Goal: Find specific page/section: Find specific page/section

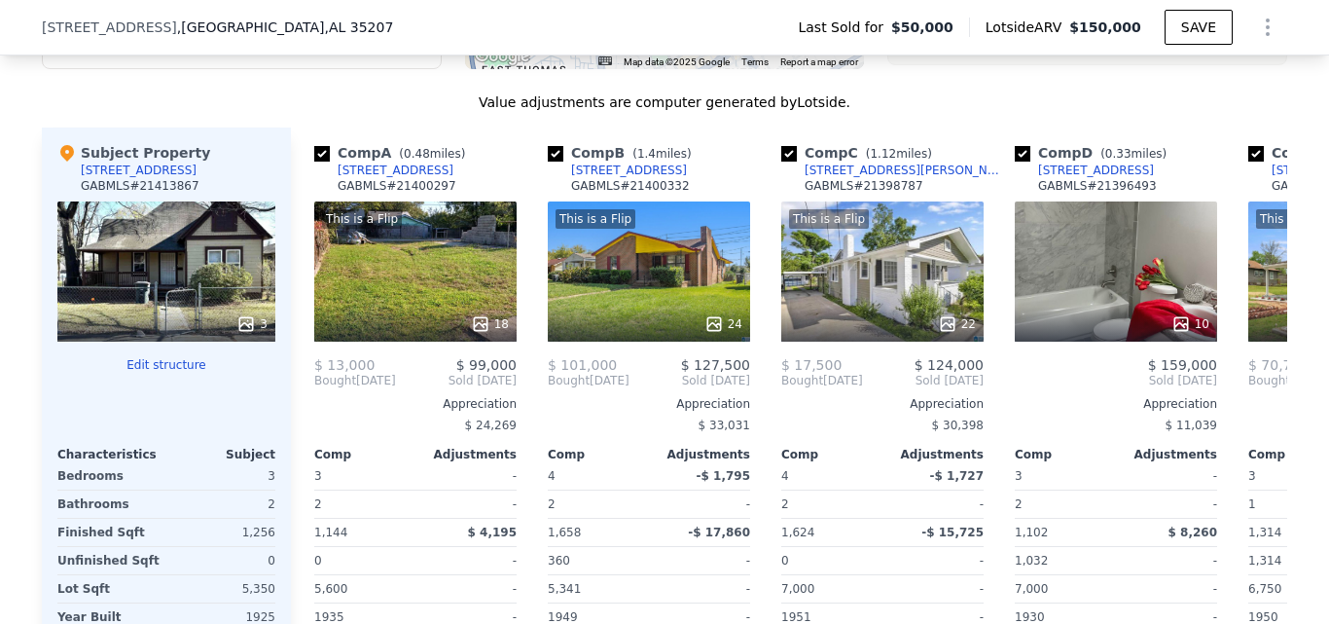
scroll to position [2173, 0]
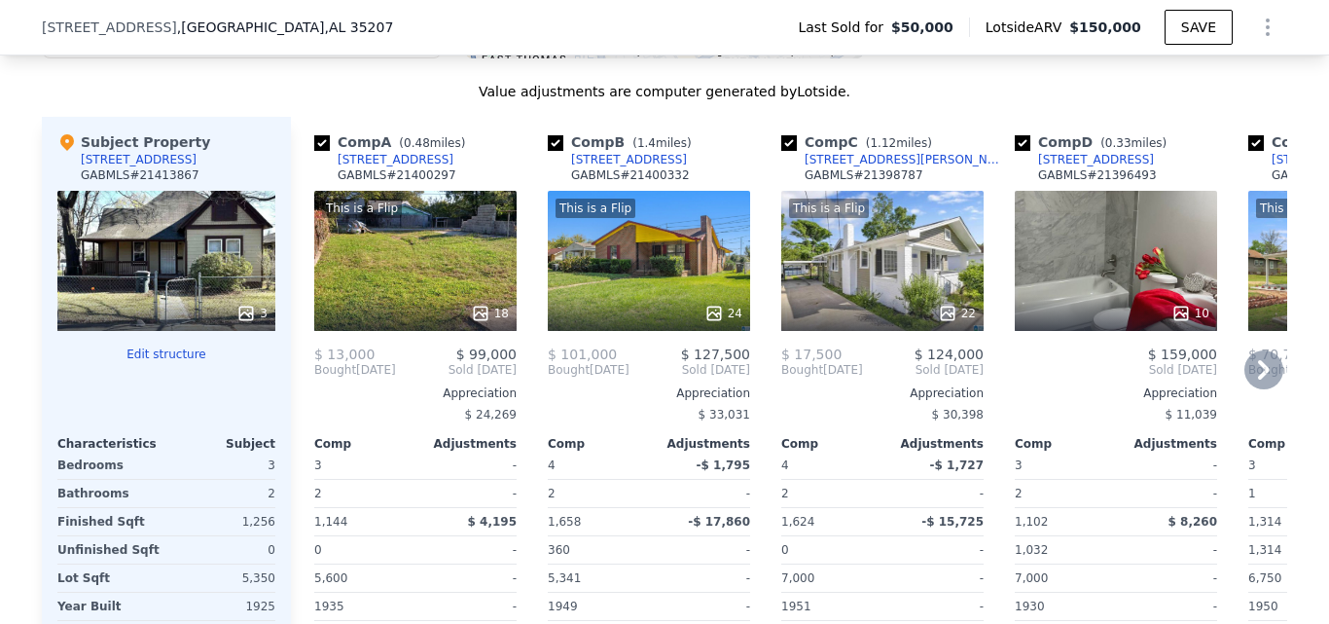
click at [449, 270] on div "This is a Flip 18" at bounding box center [415, 261] width 202 height 140
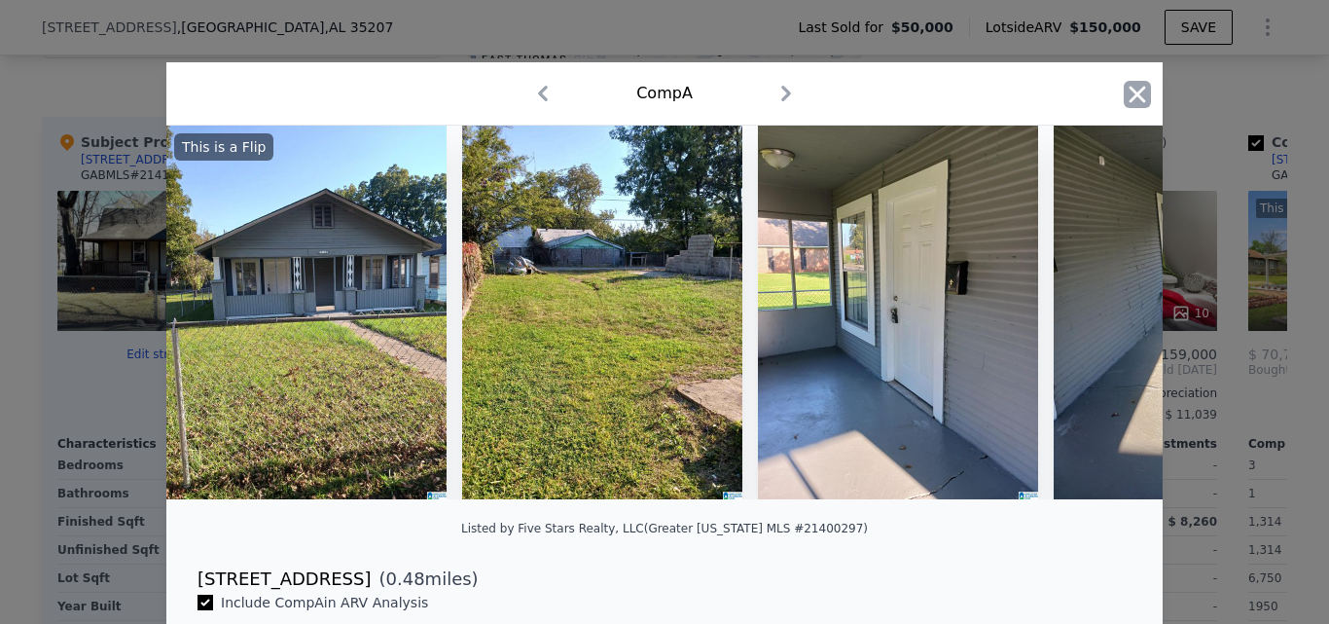
click at [1130, 93] on icon "button" at bounding box center [1137, 94] width 17 height 17
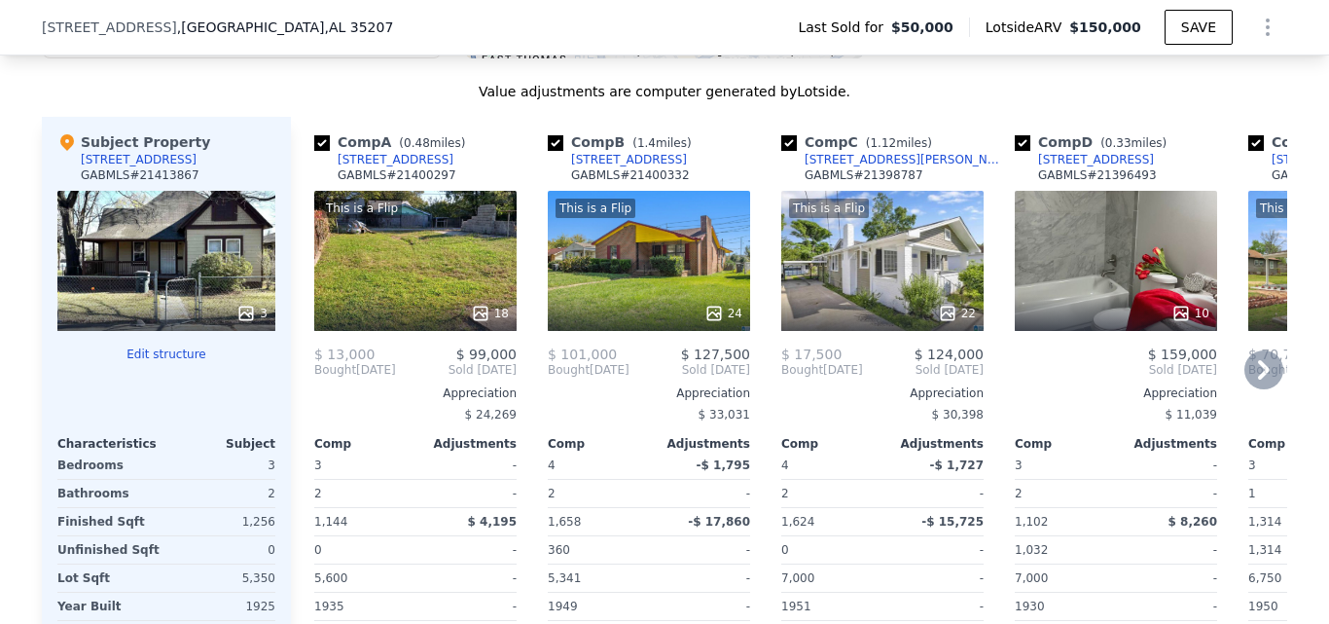
click at [1069, 314] on div at bounding box center [1116, 313] width 202 height 35
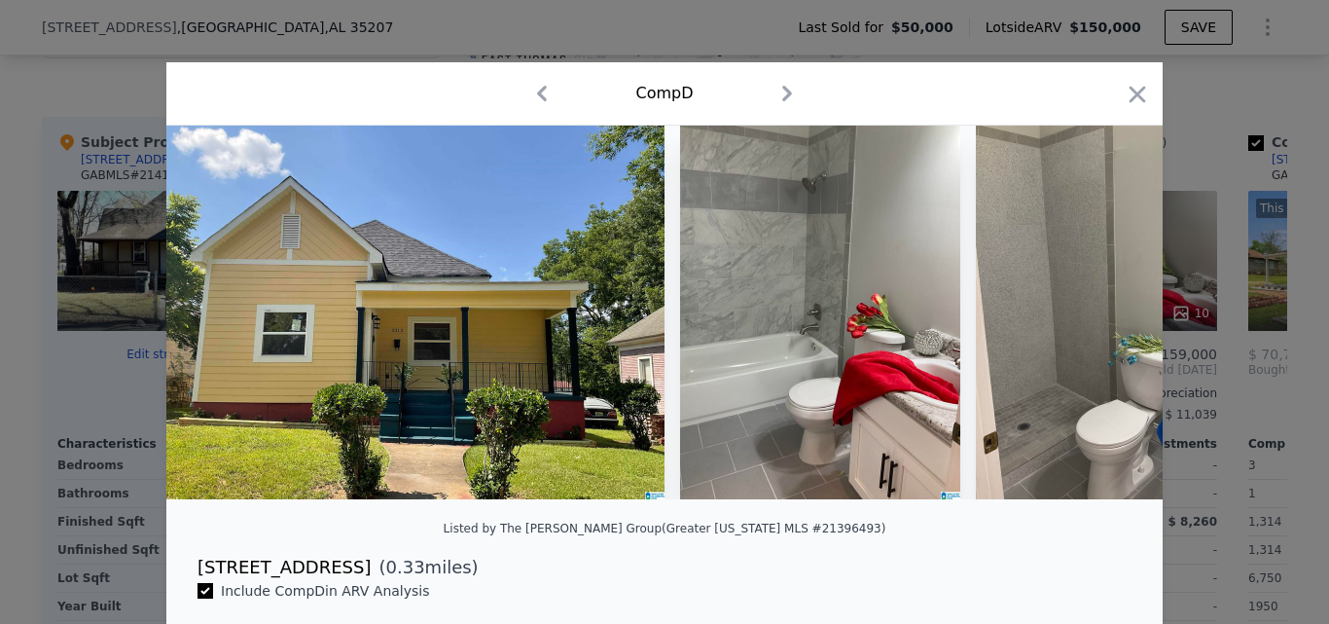
click at [1114, 106] on div "Comp D" at bounding box center [664, 93] width 965 height 31
click at [1133, 96] on icon "button" at bounding box center [1137, 94] width 17 height 17
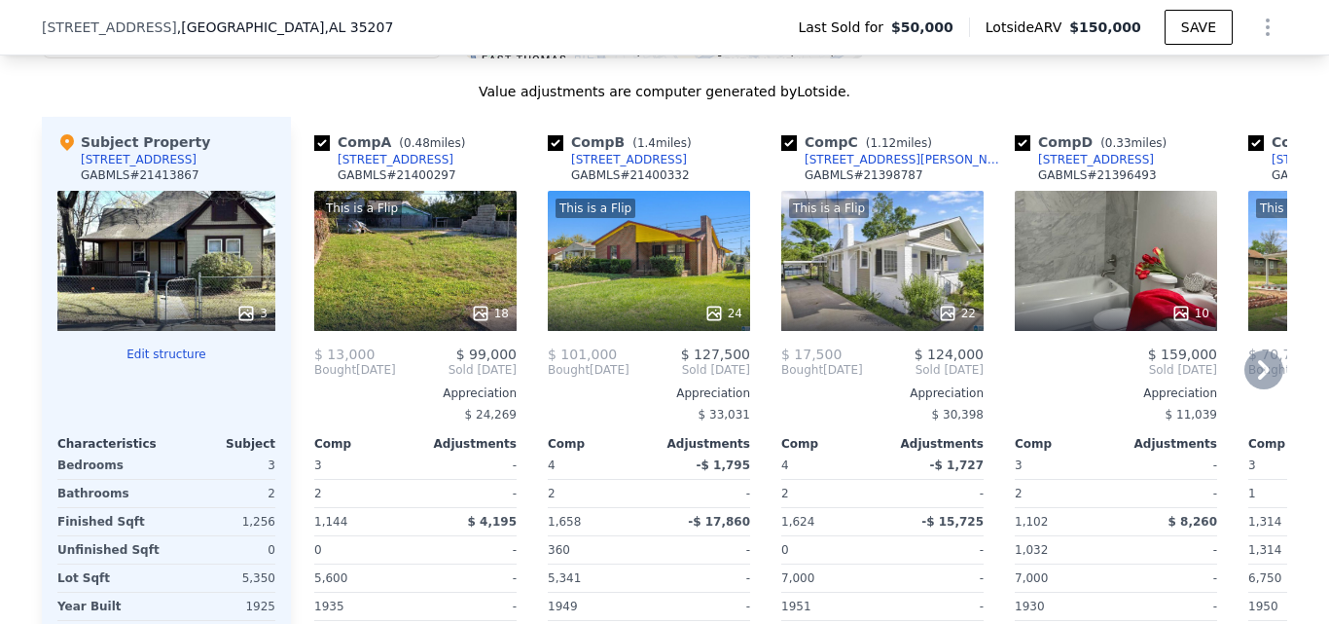
click at [607, 287] on div "This is a Flip 24" at bounding box center [649, 261] width 202 height 140
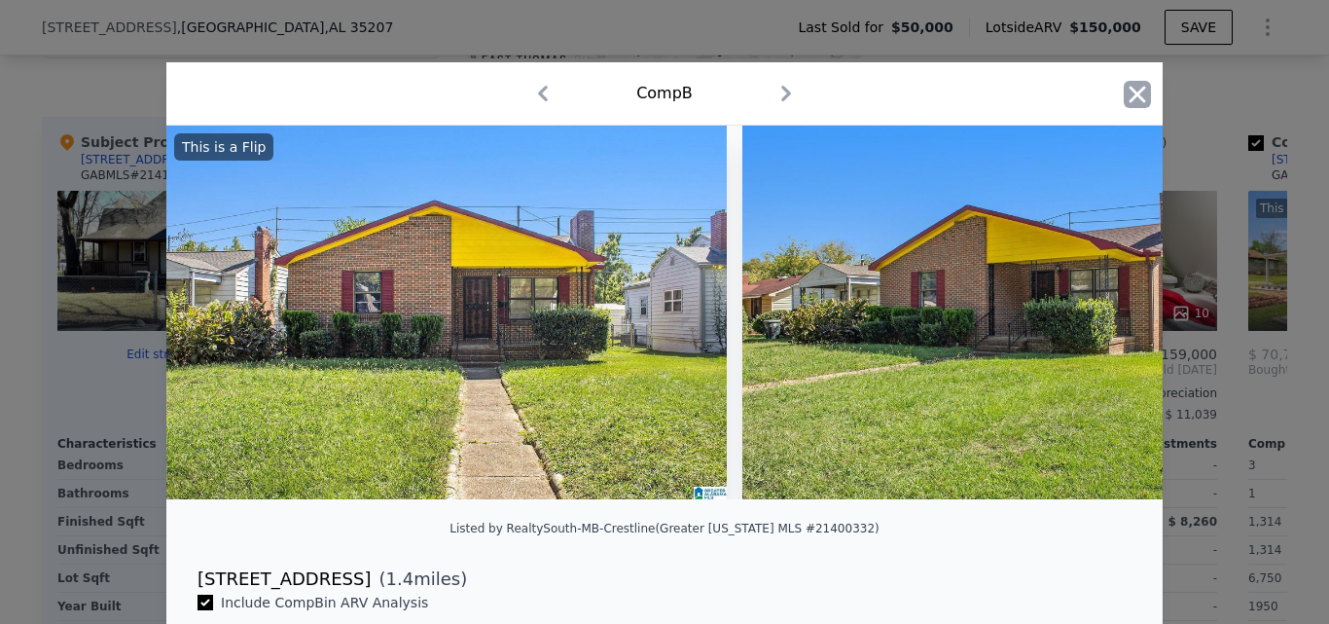
click at [1124, 88] on icon "button" at bounding box center [1137, 94] width 27 height 27
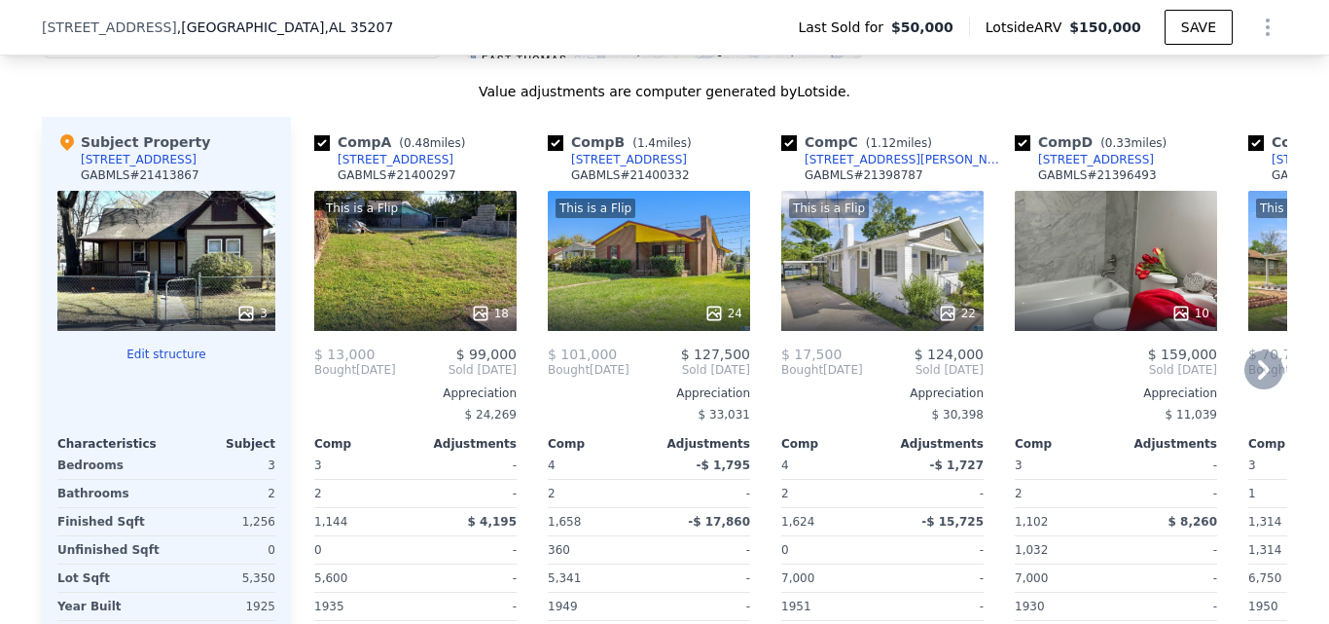
click at [657, 218] on div "This is a Flip" at bounding box center [648, 207] width 186 height 19
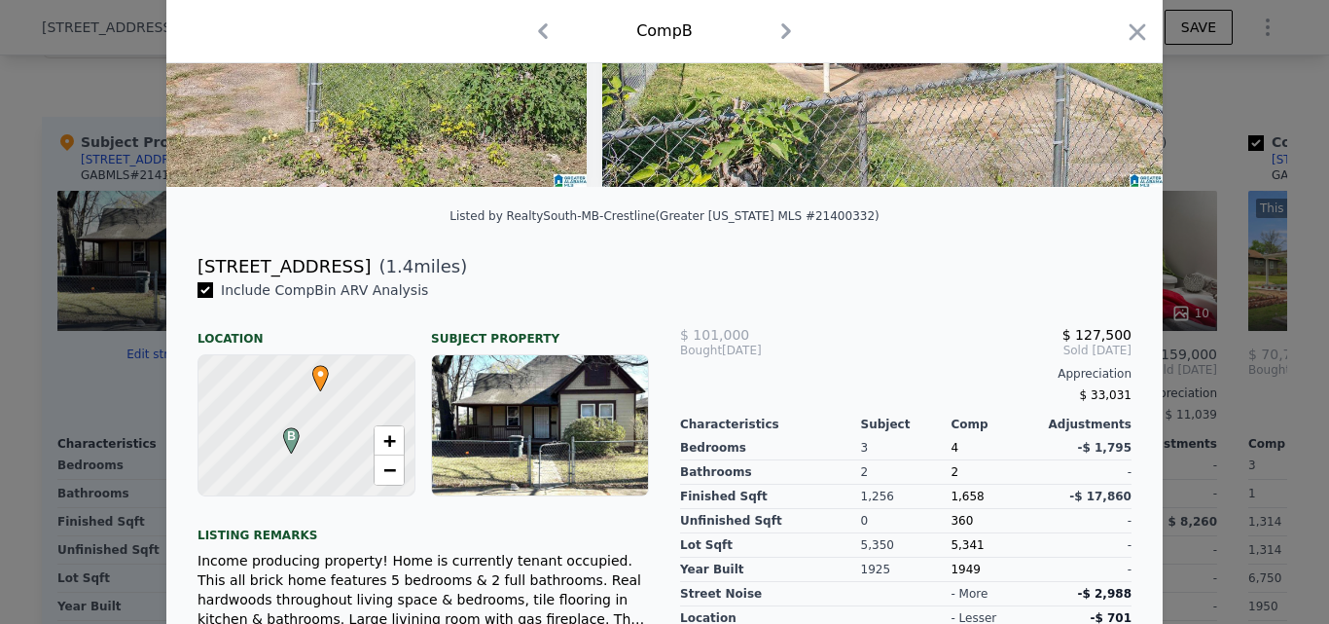
scroll to position [423, 0]
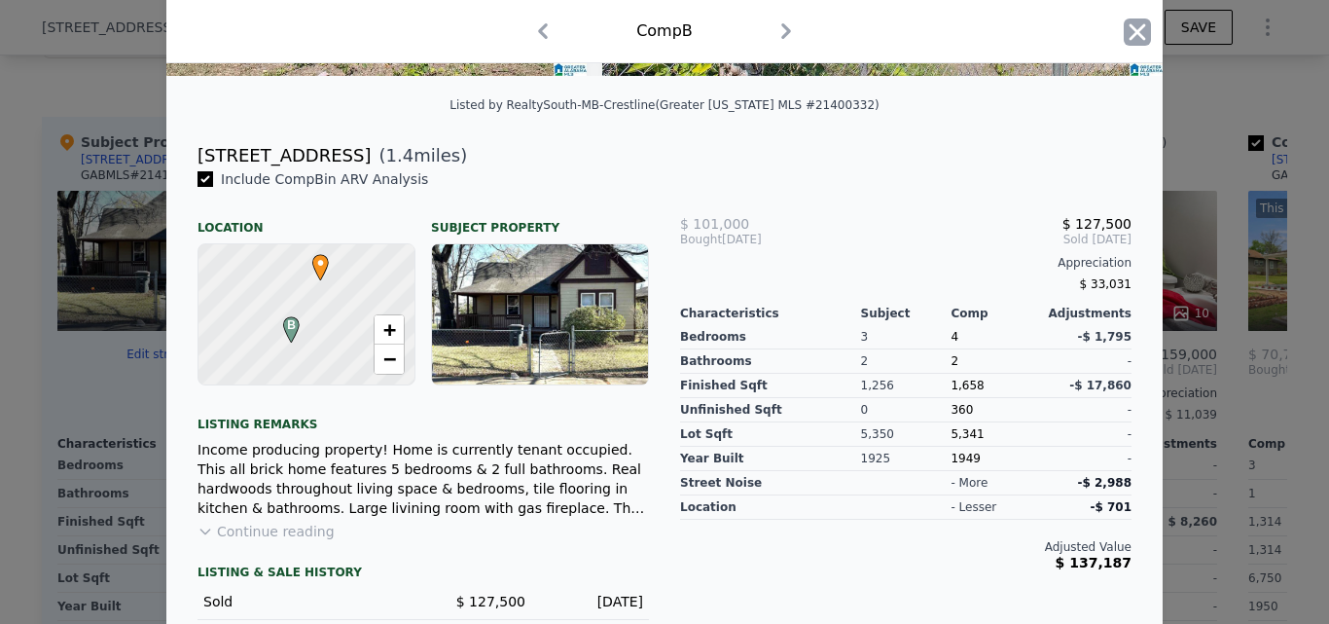
click at [1124, 28] on icon "button" at bounding box center [1137, 31] width 27 height 27
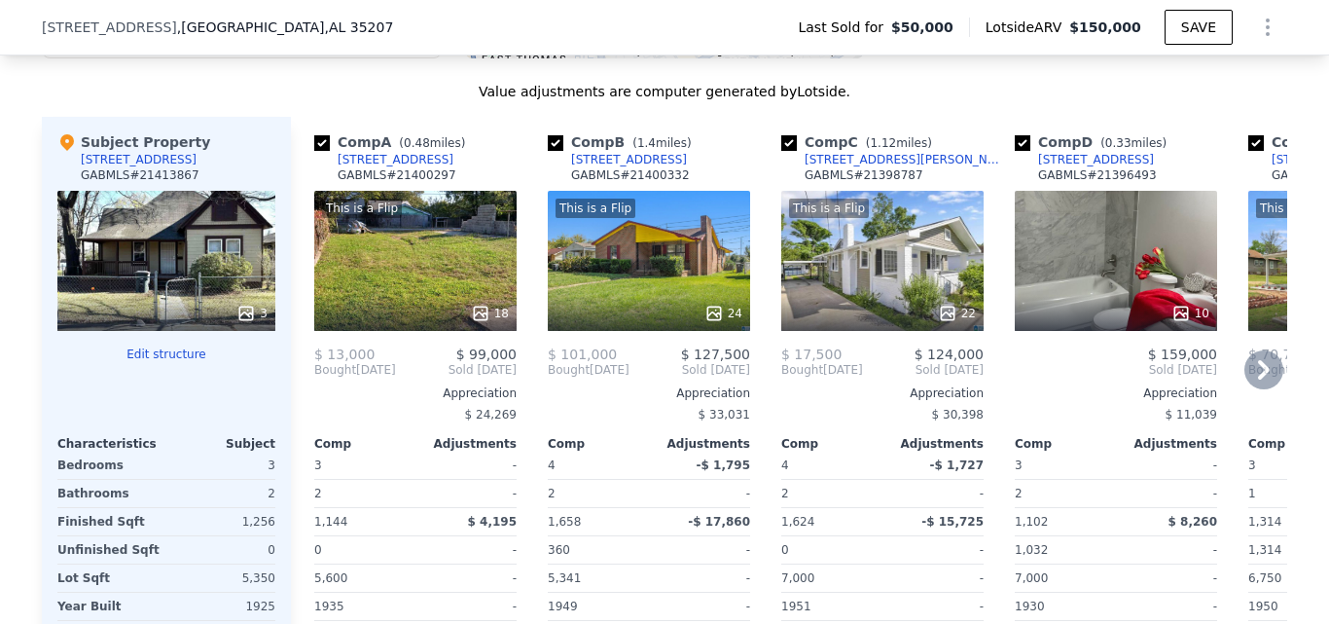
click at [1253, 380] on icon at bounding box center [1263, 369] width 39 height 39
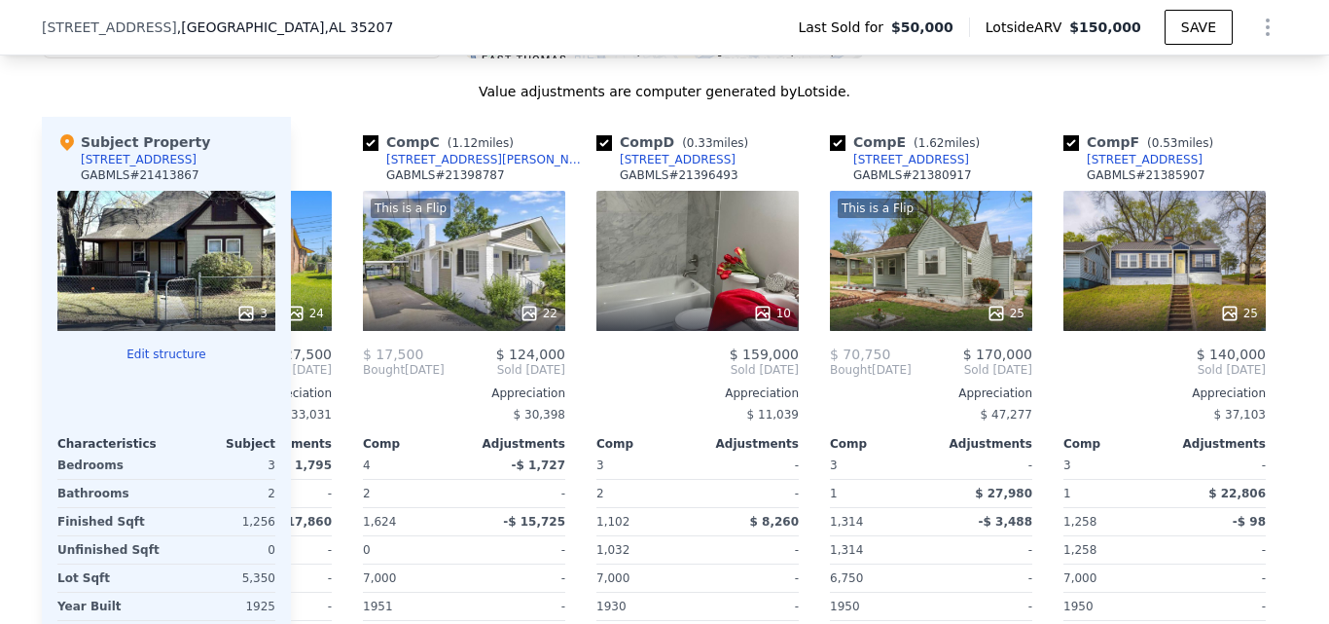
scroll to position [0, 467]
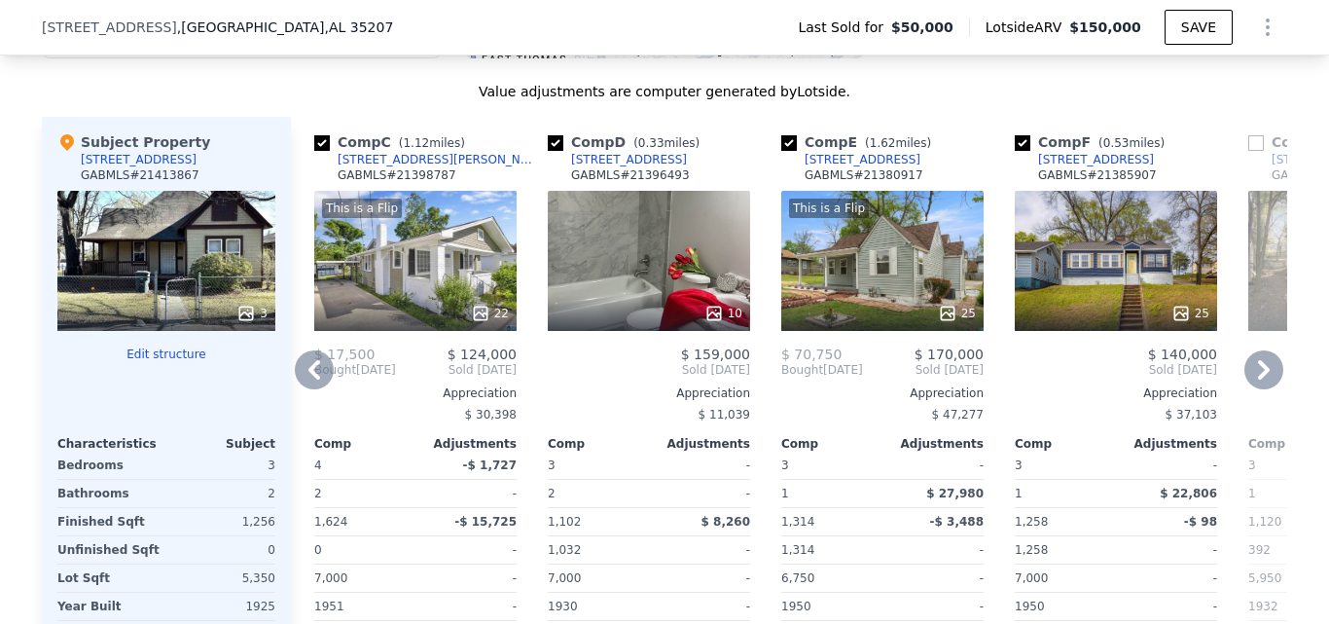
click at [1253, 380] on icon at bounding box center [1263, 369] width 39 height 39
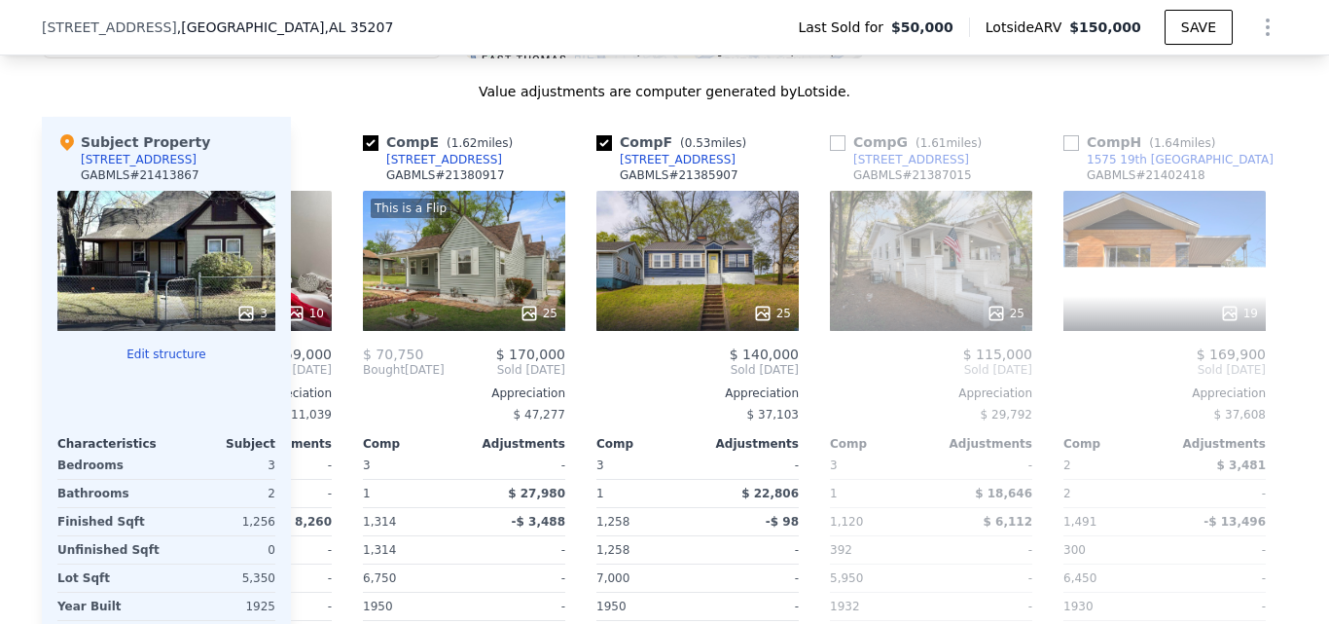
scroll to position [0, 934]
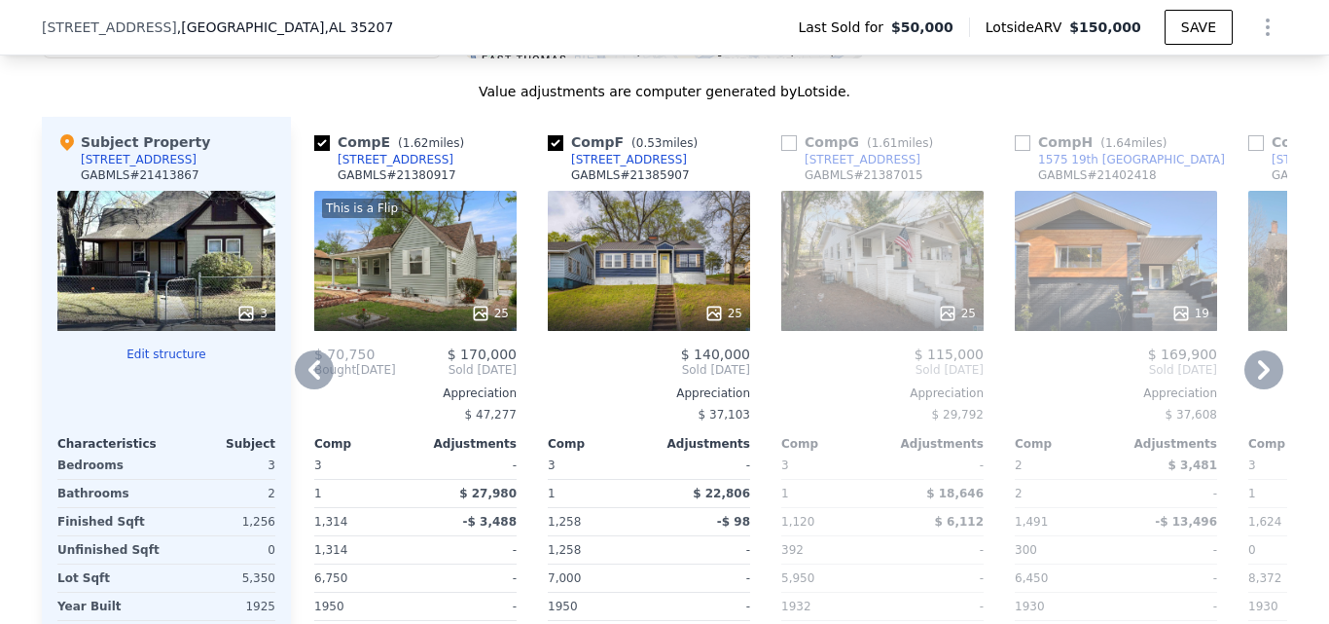
click at [1253, 384] on icon at bounding box center [1263, 369] width 39 height 39
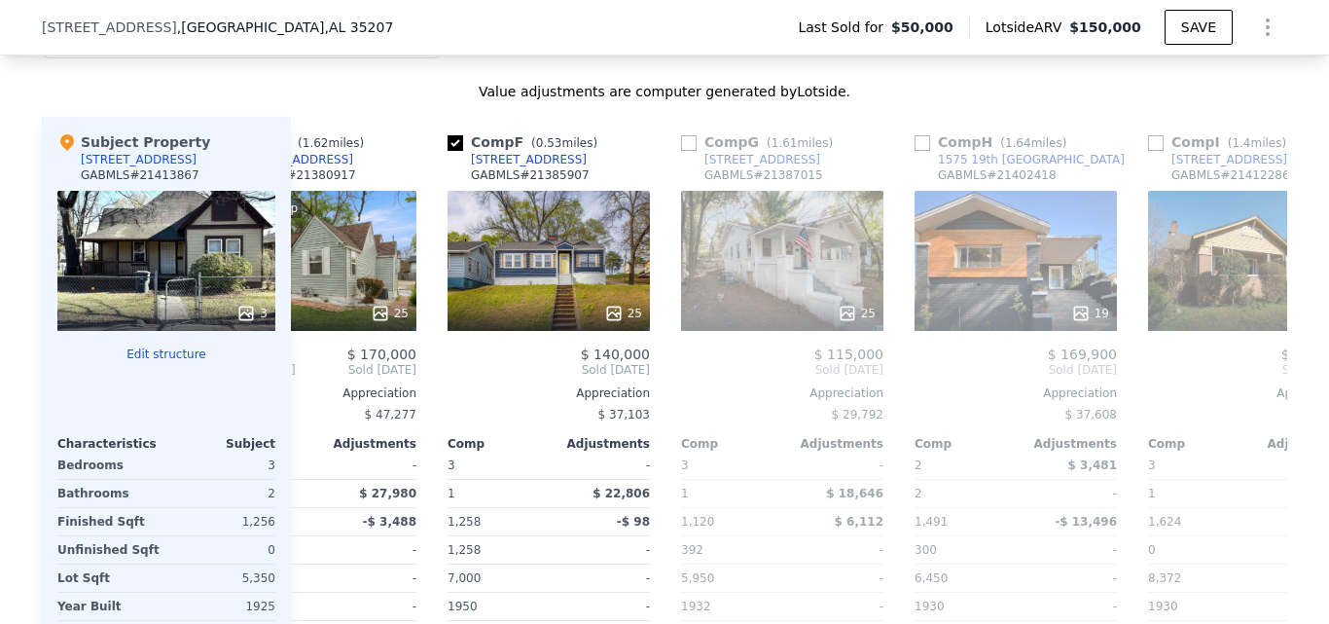
scroll to position [0, 1401]
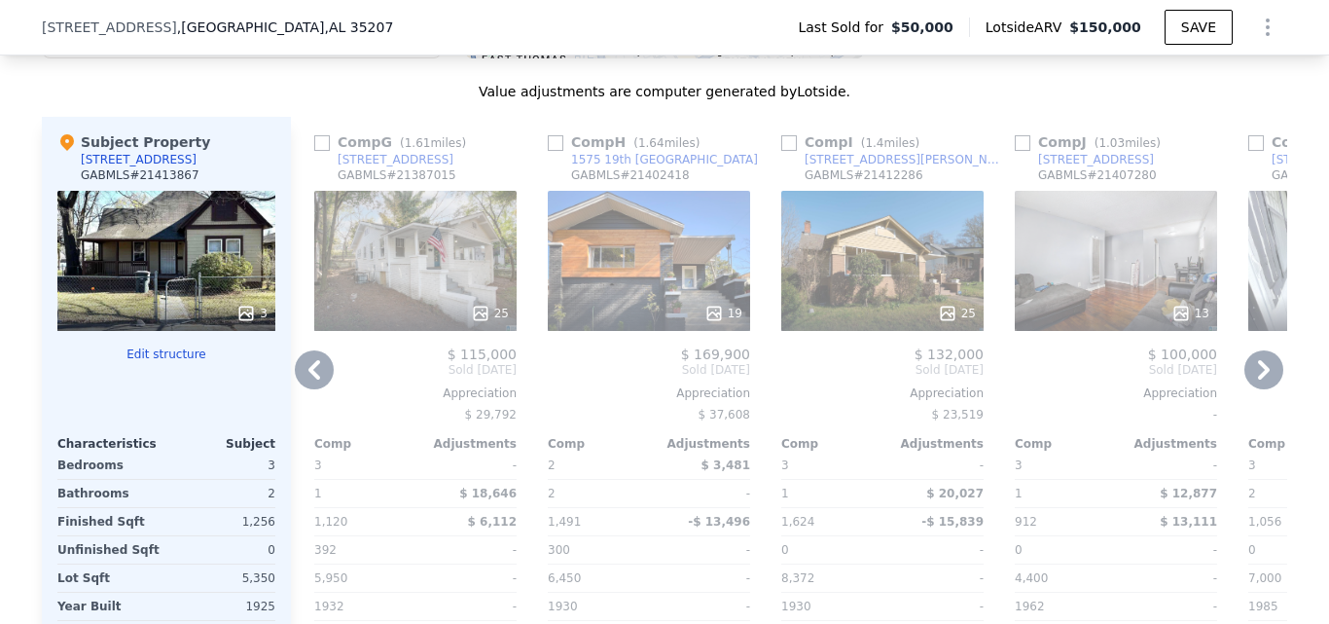
click at [1266, 379] on icon at bounding box center [1263, 369] width 39 height 39
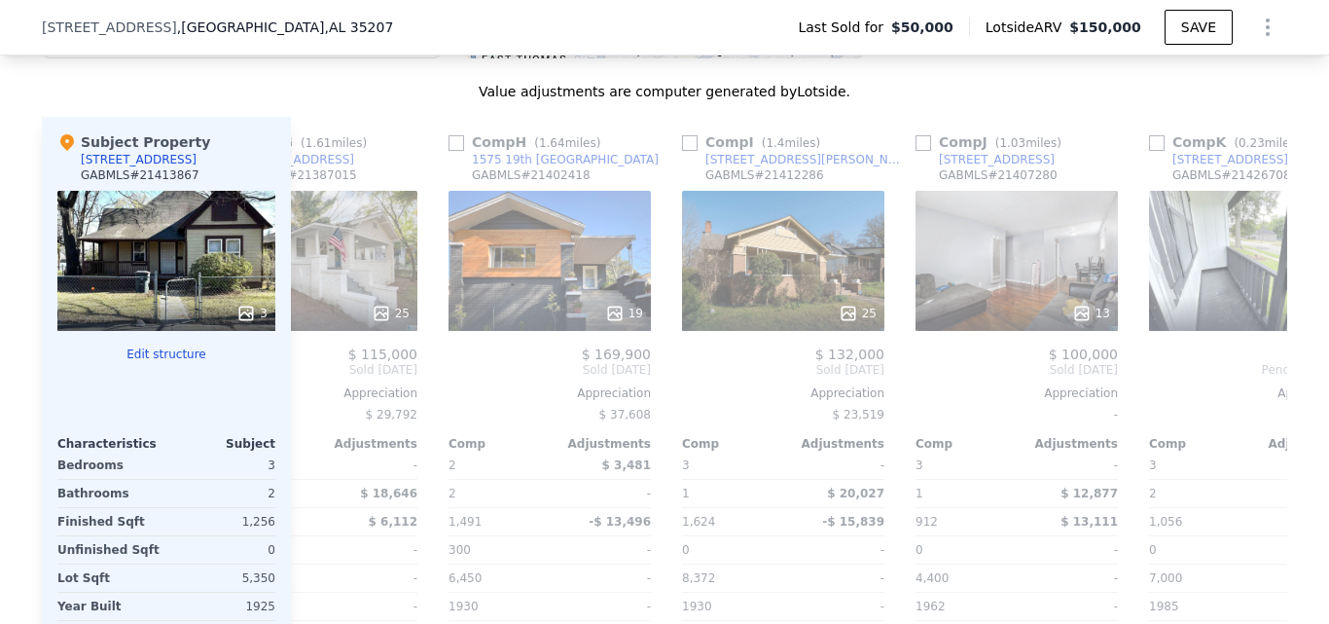
scroll to position [0, 1852]
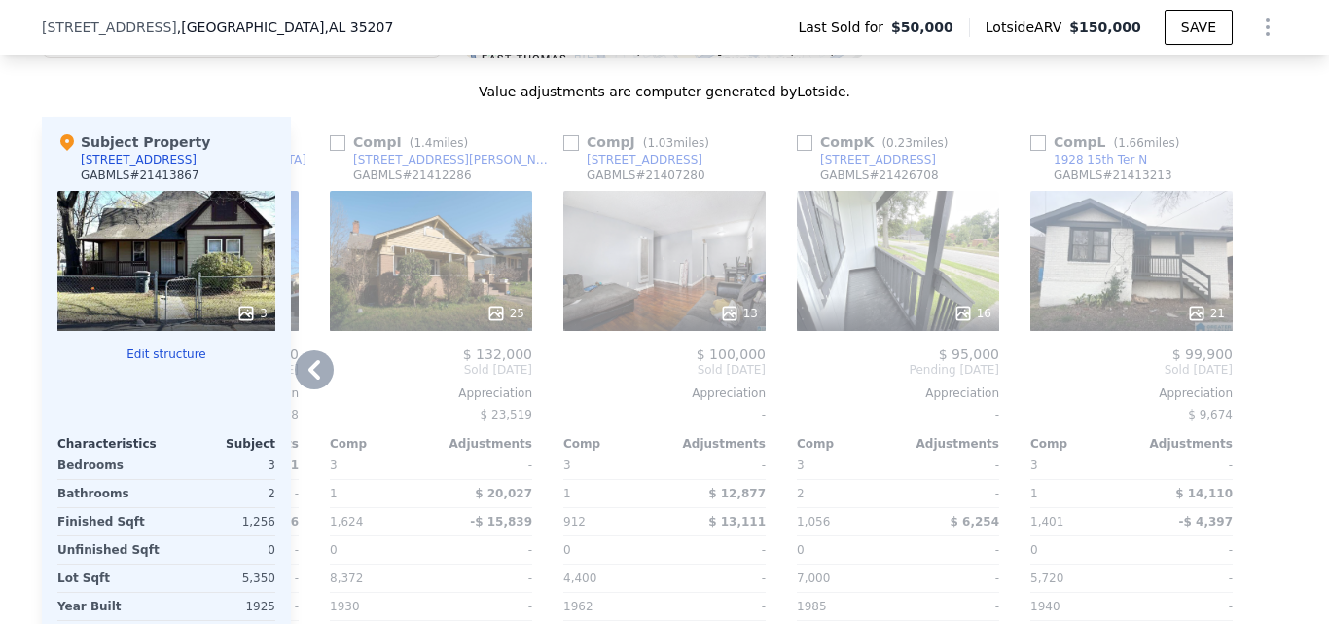
click at [873, 317] on div "16" at bounding box center [898, 313] width 186 height 19
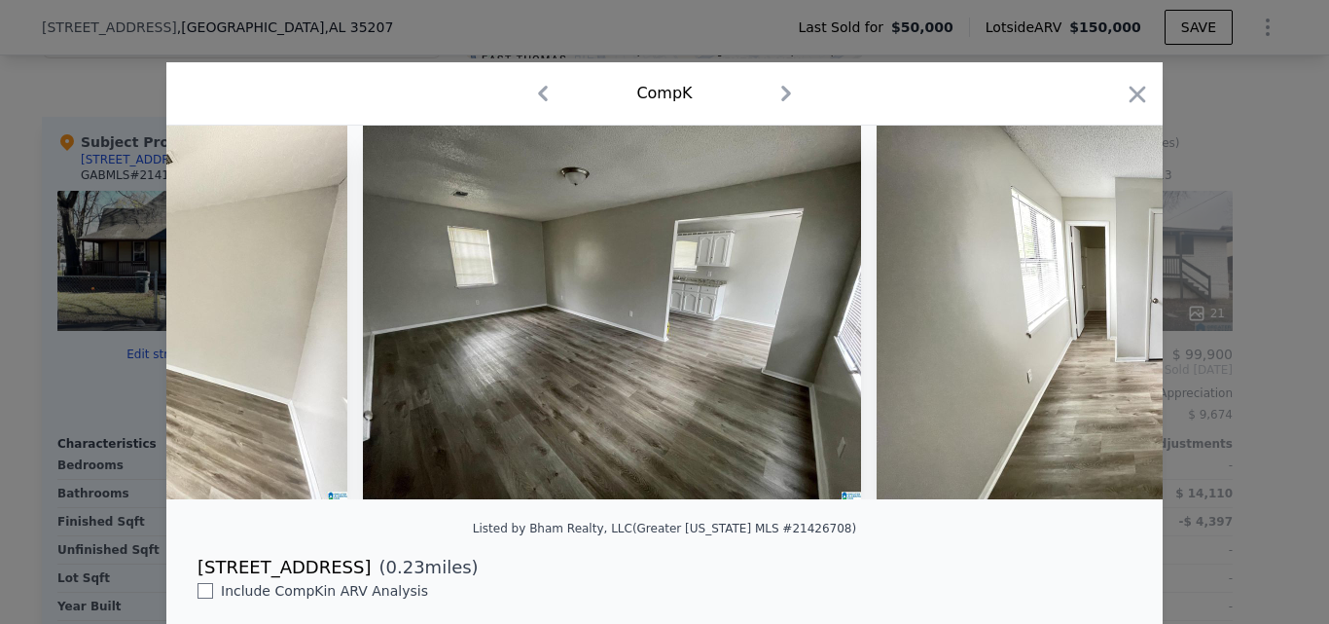
scroll to position [0, 3411]
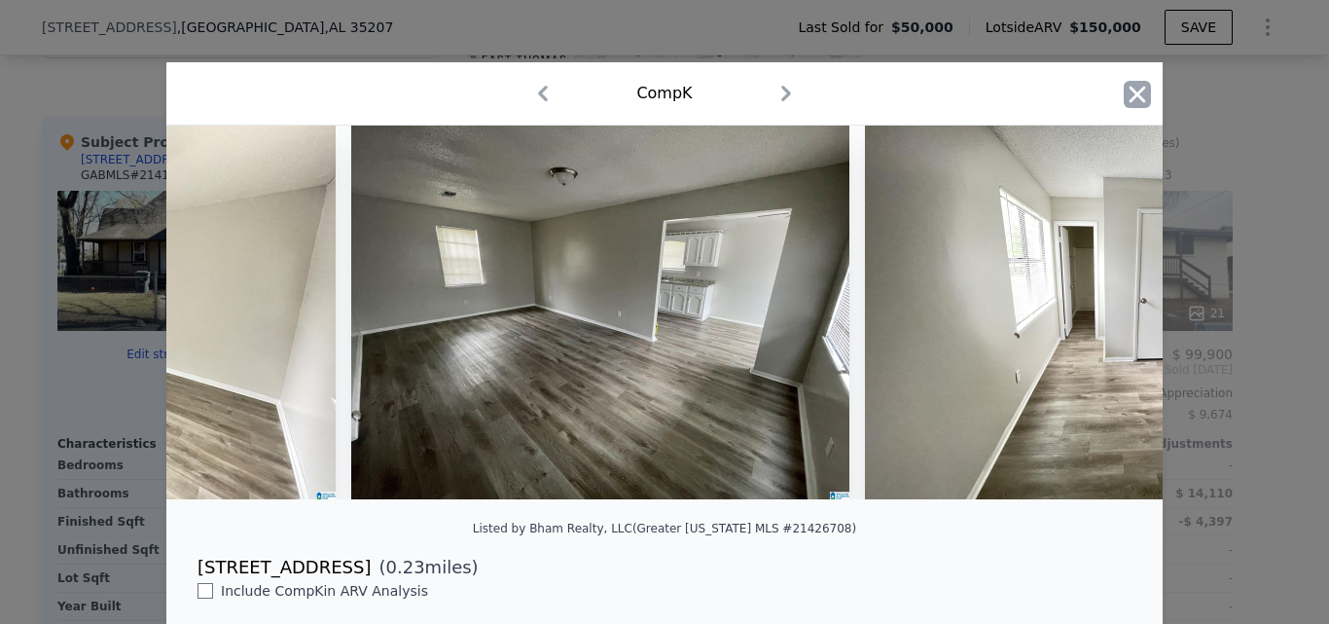
click at [1124, 105] on icon "button" at bounding box center [1137, 94] width 27 height 27
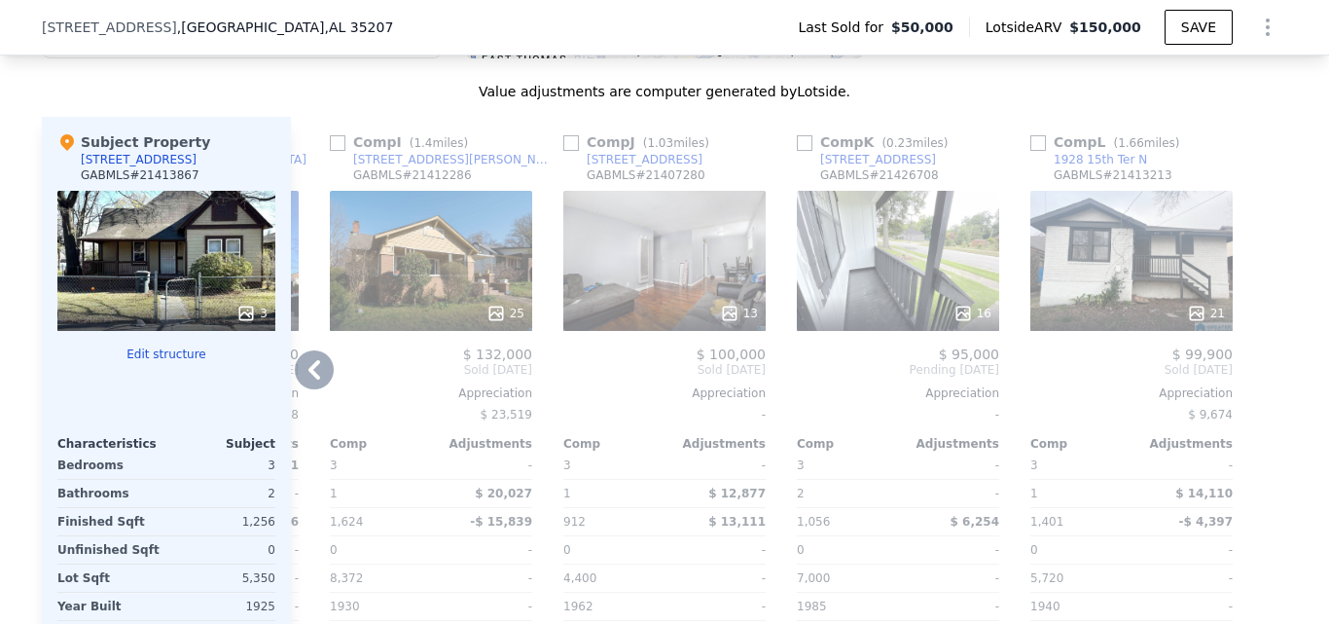
click at [691, 295] on div "13" at bounding box center [664, 261] width 202 height 140
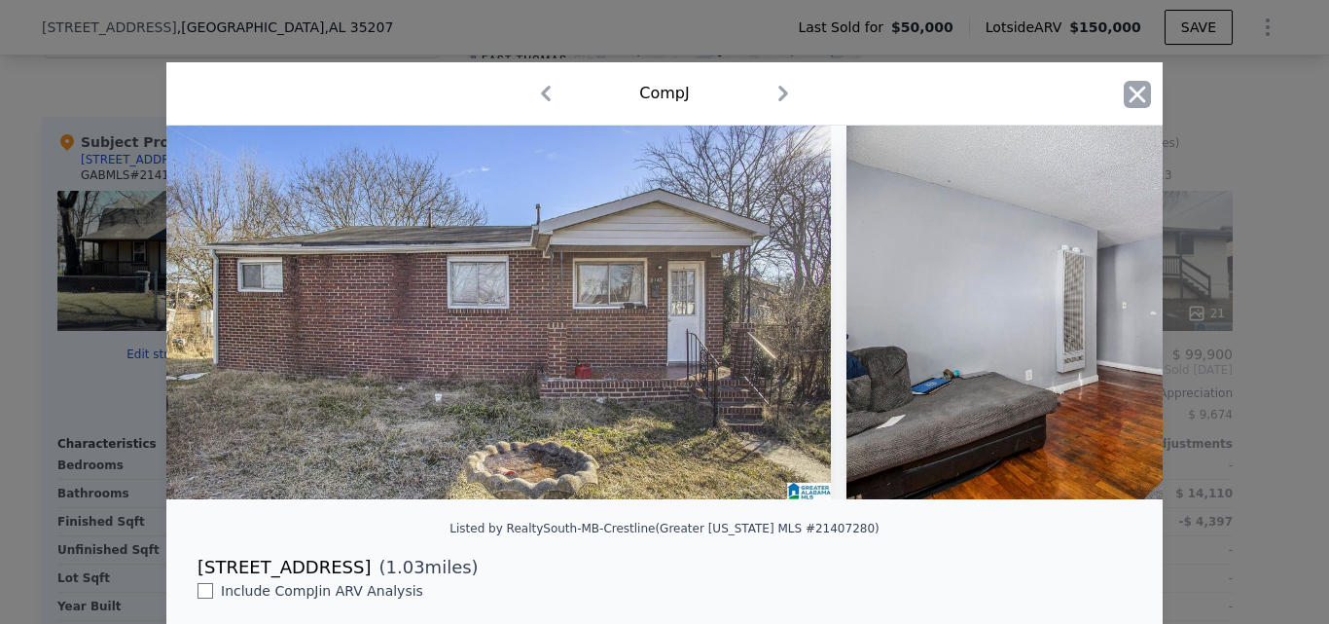
click at [1126, 104] on icon "button" at bounding box center [1137, 94] width 27 height 27
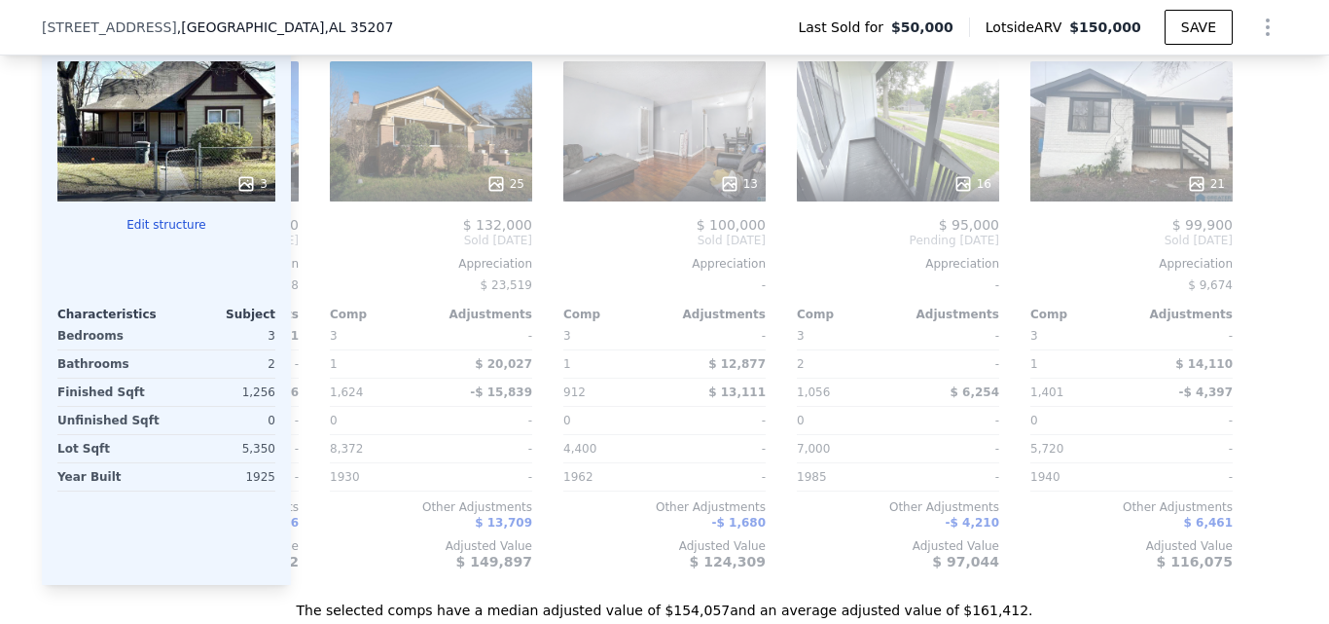
scroll to position [2195, 0]
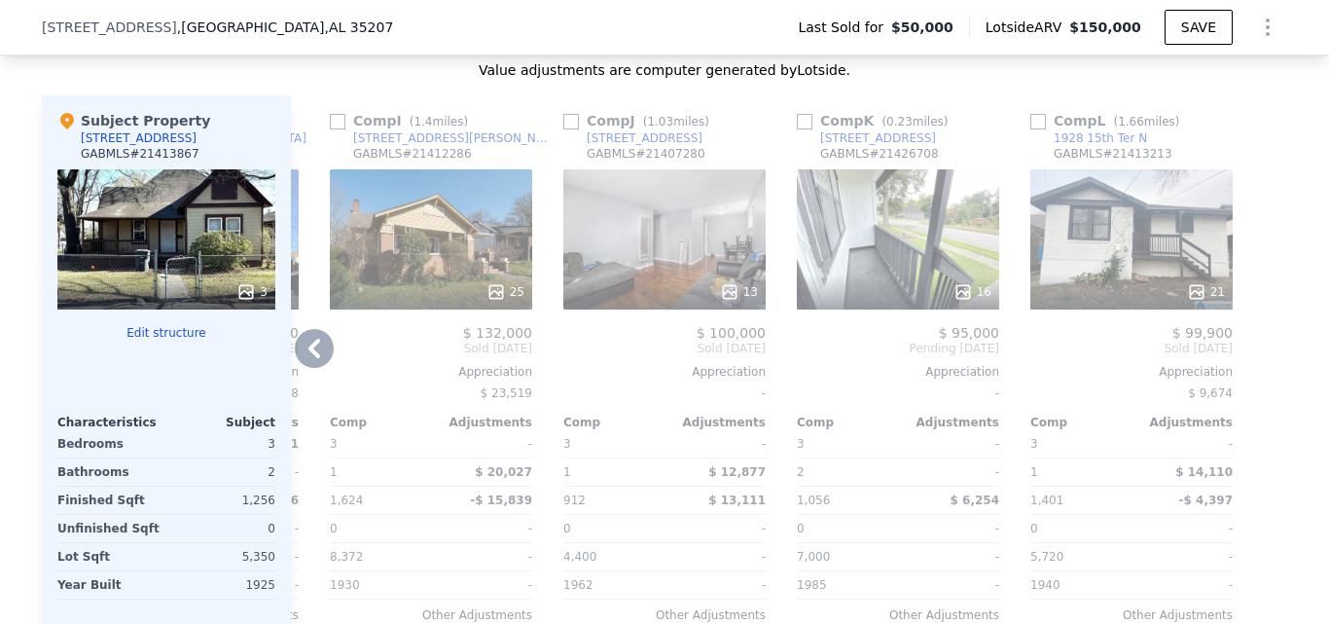
click at [312, 361] on icon at bounding box center [314, 348] width 39 height 39
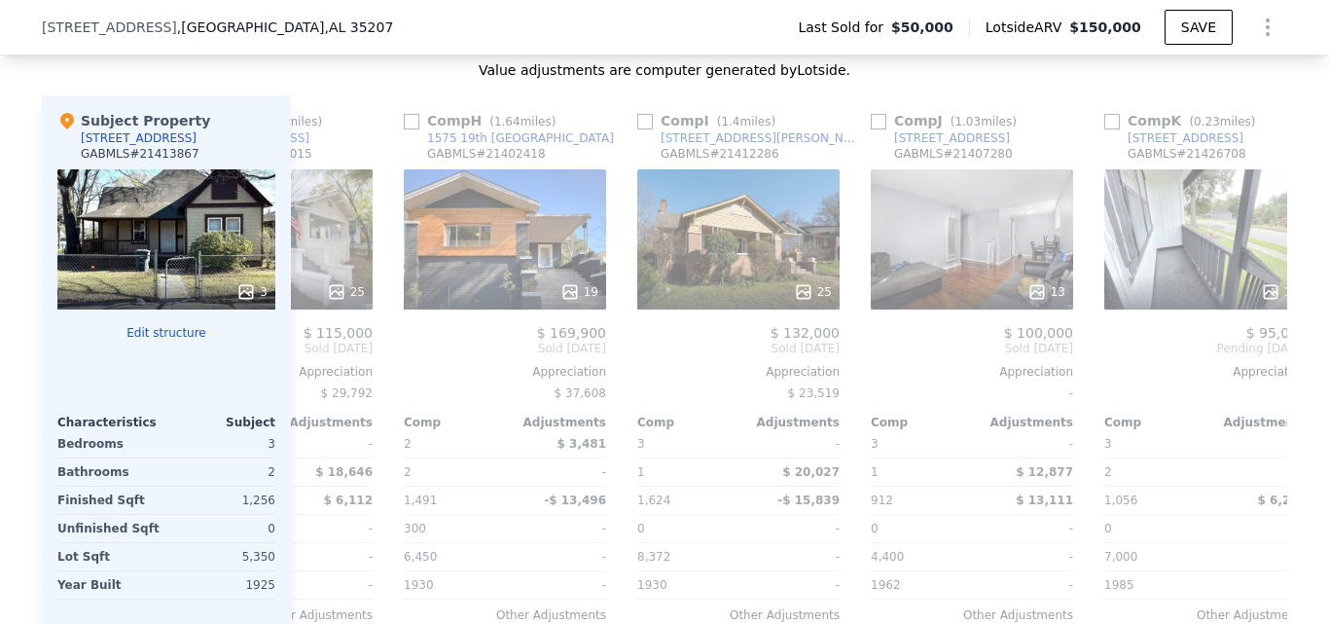
scroll to position [0, 1385]
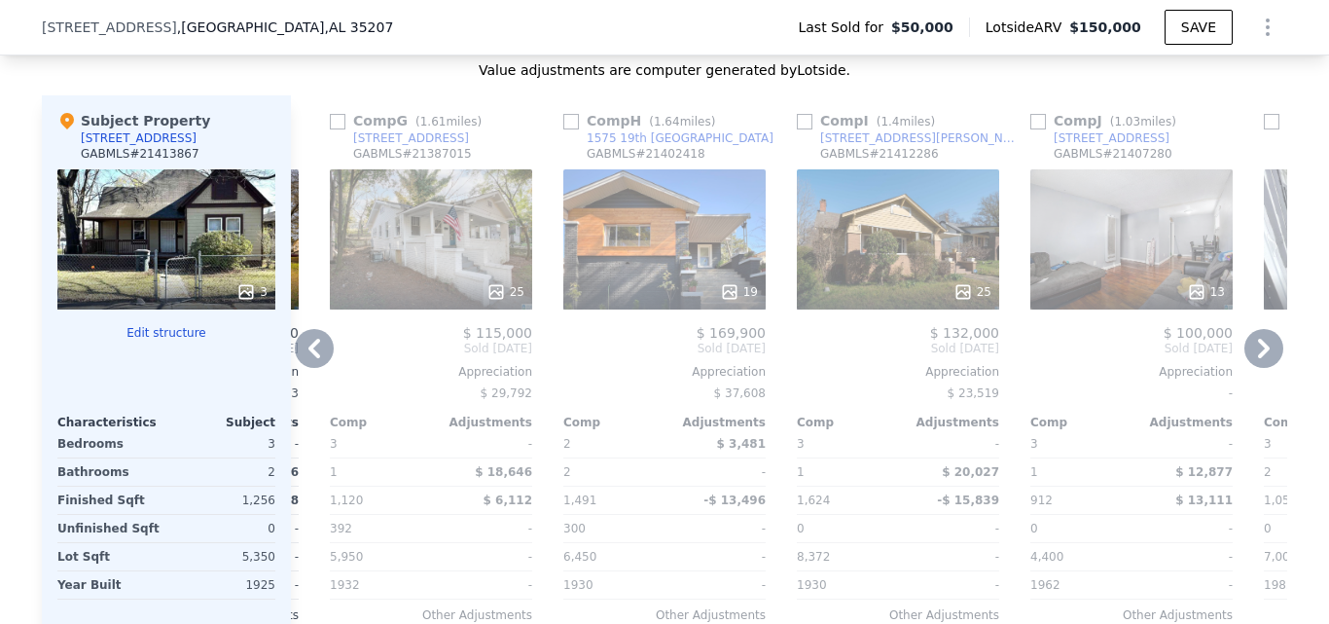
click at [312, 361] on icon at bounding box center [314, 348] width 39 height 39
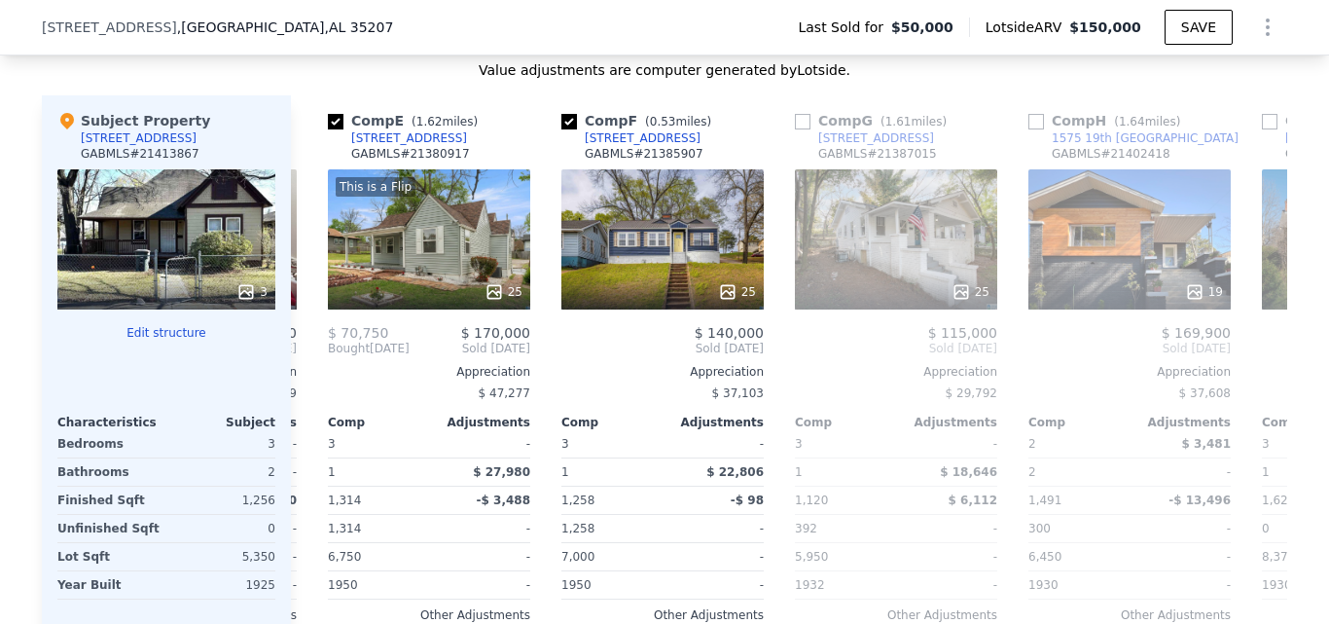
scroll to position [0, 918]
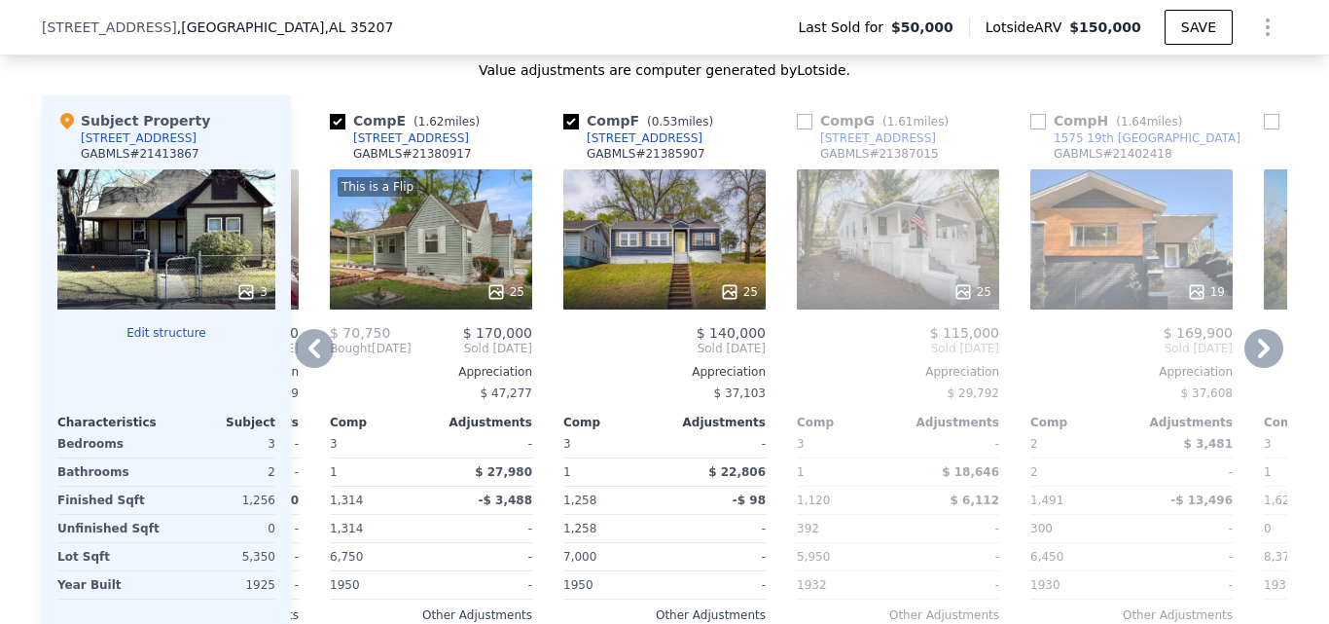
click at [312, 361] on icon at bounding box center [314, 348] width 39 height 39
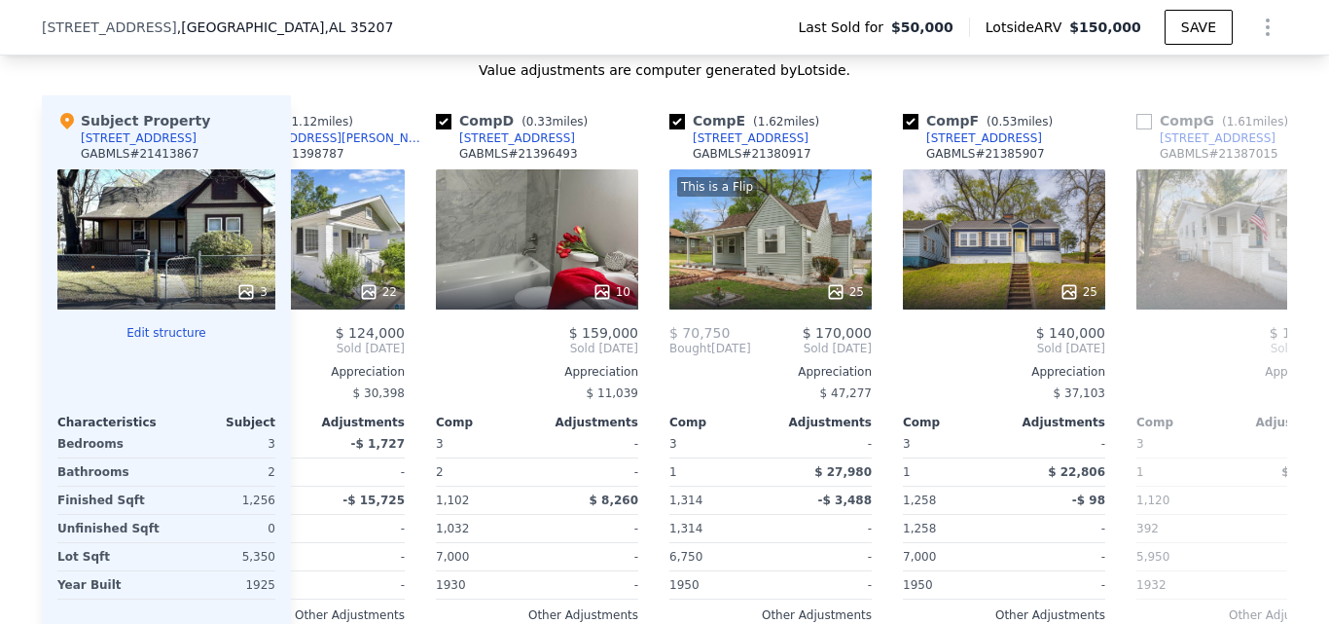
scroll to position [0, 451]
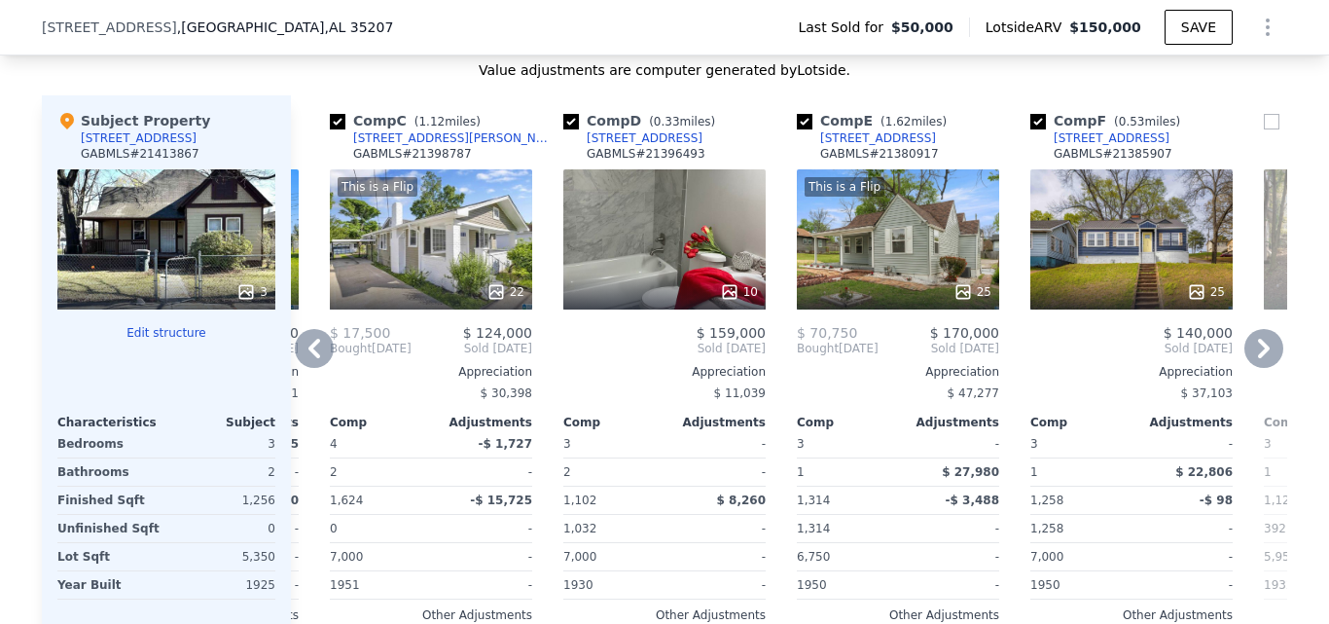
click at [312, 361] on icon at bounding box center [314, 348] width 39 height 39
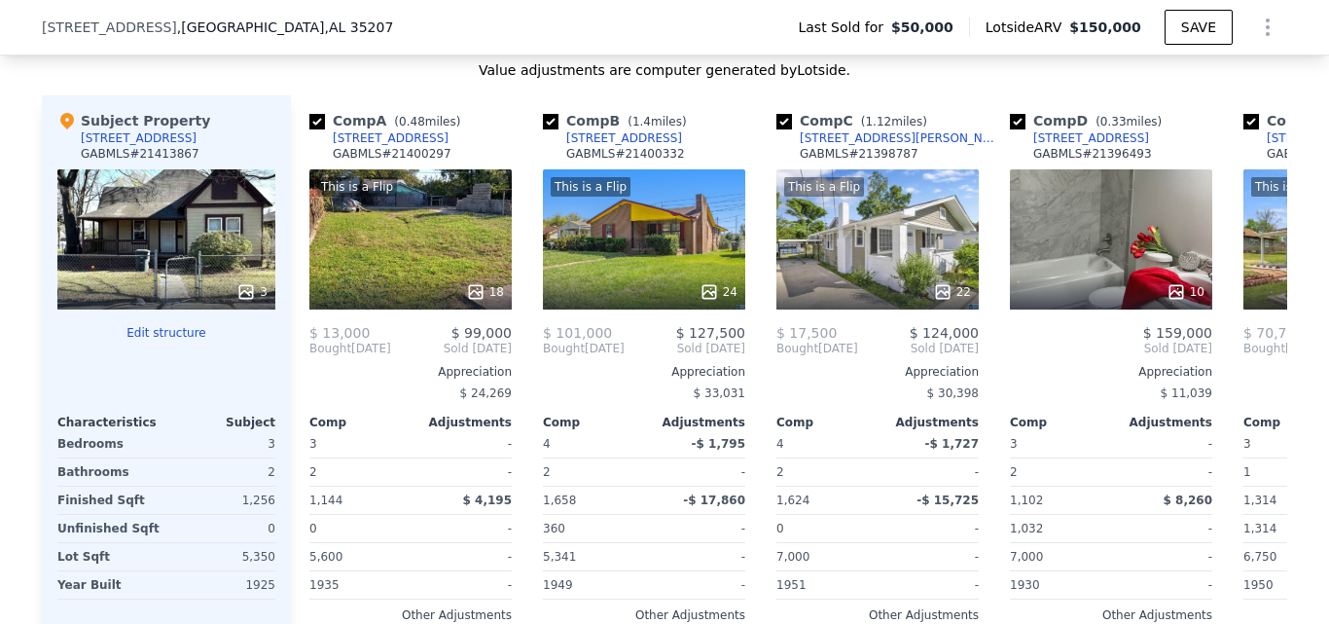
scroll to position [0, 0]
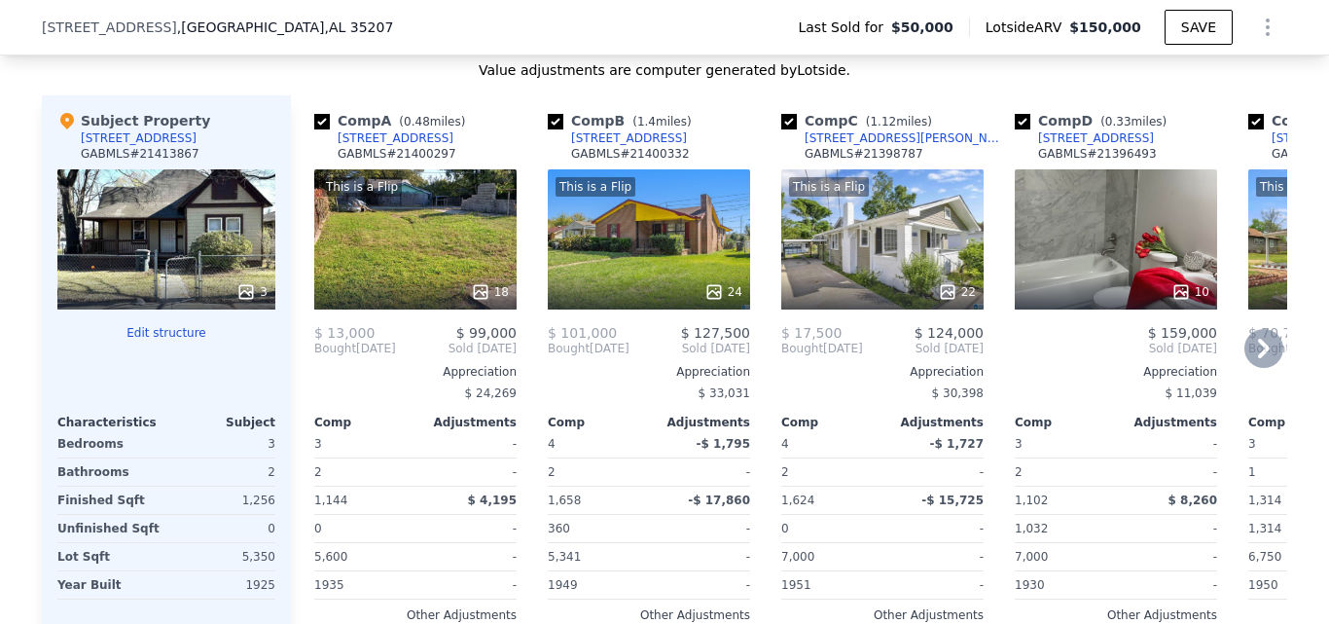
click at [314, 356] on span "Bought" at bounding box center [335, 348] width 42 height 16
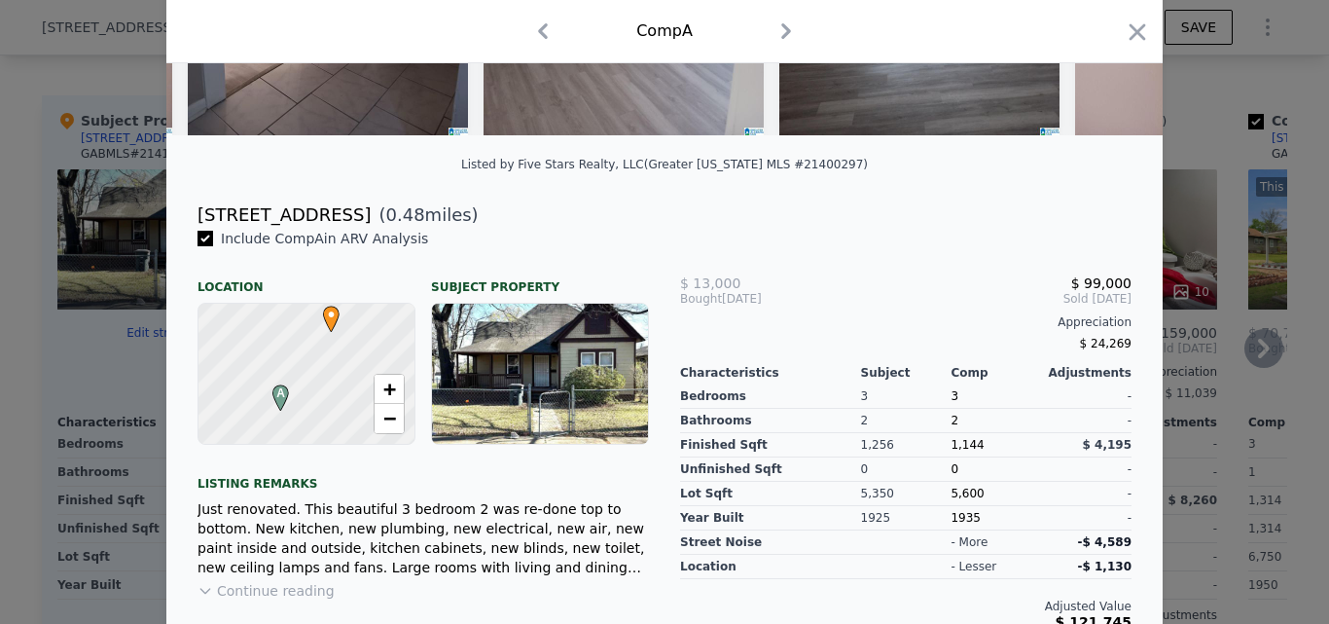
scroll to position [481, 0]
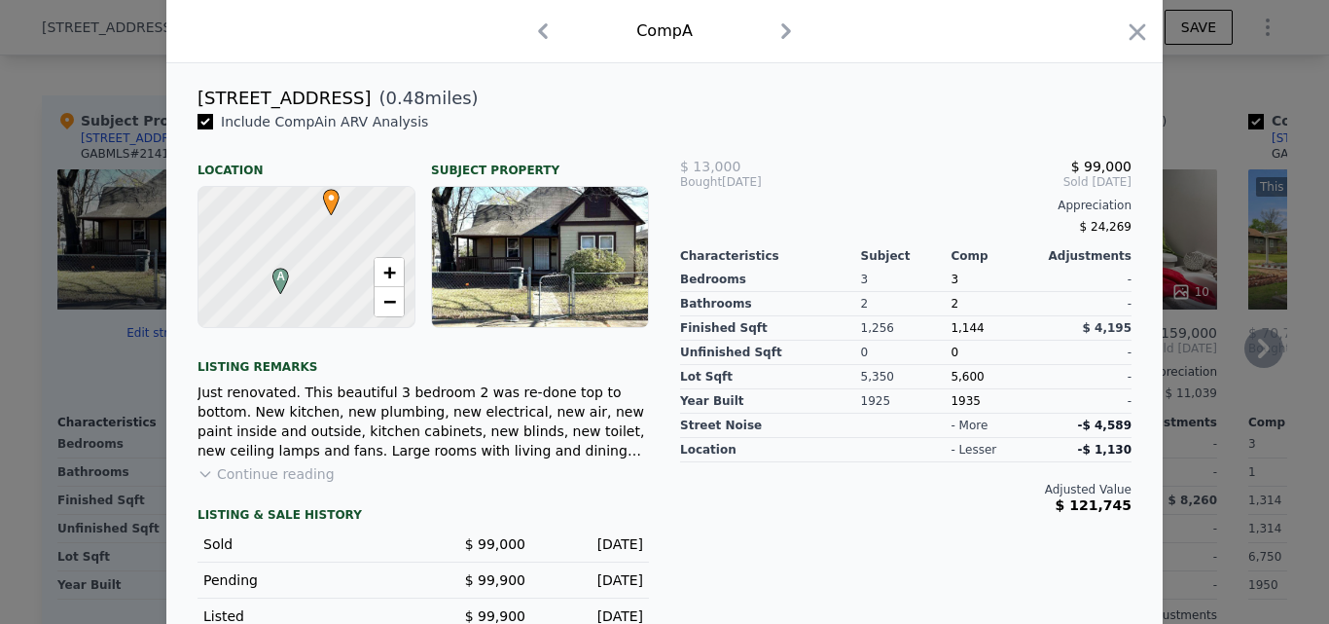
click at [1140, 49] on div at bounding box center [1137, 35] width 27 height 34
click at [1125, 42] on icon "button" at bounding box center [1137, 31] width 27 height 27
